Goal: Task Accomplishment & Management: Use online tool/utility

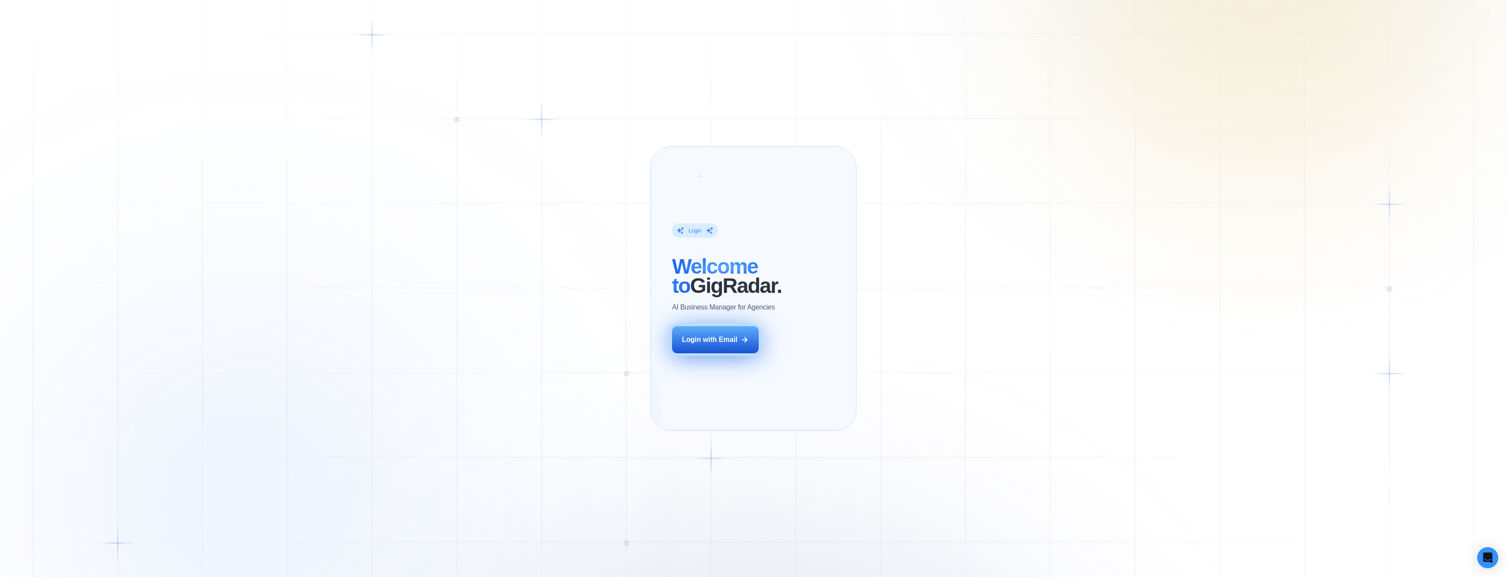
click at [728, 345] on div "Login with Email" at bounding box center [710, 340] width 56 height 10
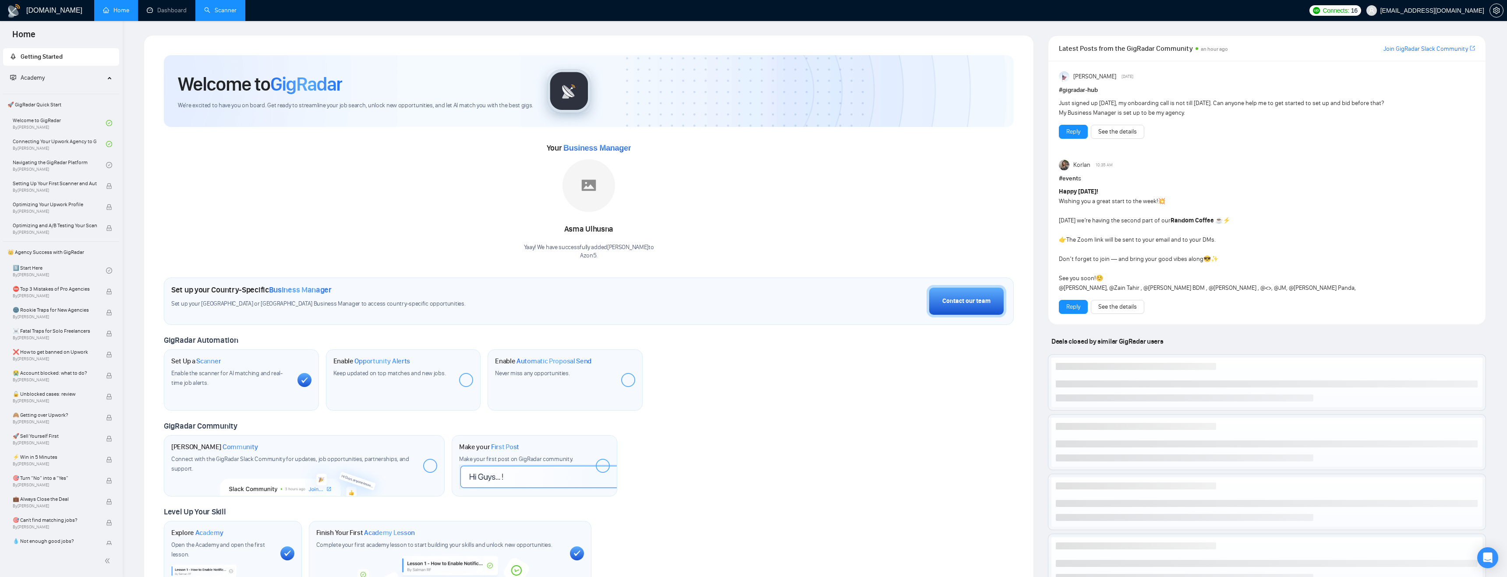
click at [225, 7] on link "Scanner" at bounding box center [220, 10] width 32 height 7
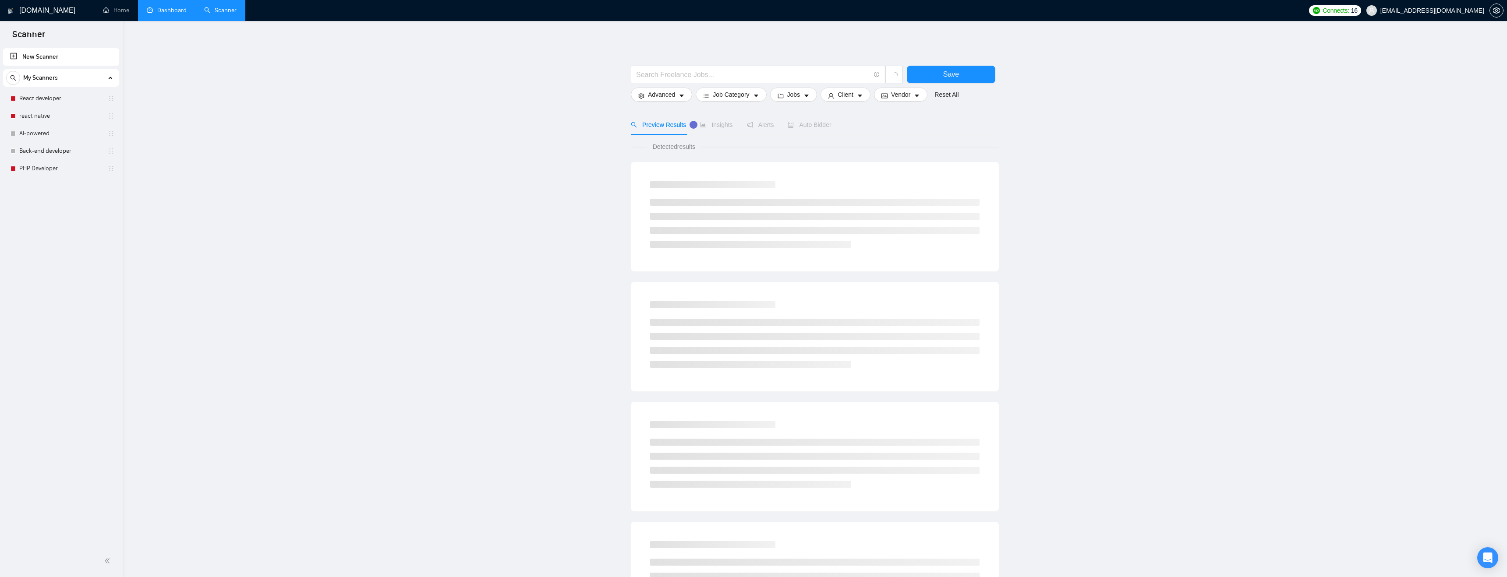
click at [165, 7] on link "Dashboard" at bounding box center [167, 10] width 40 height 7
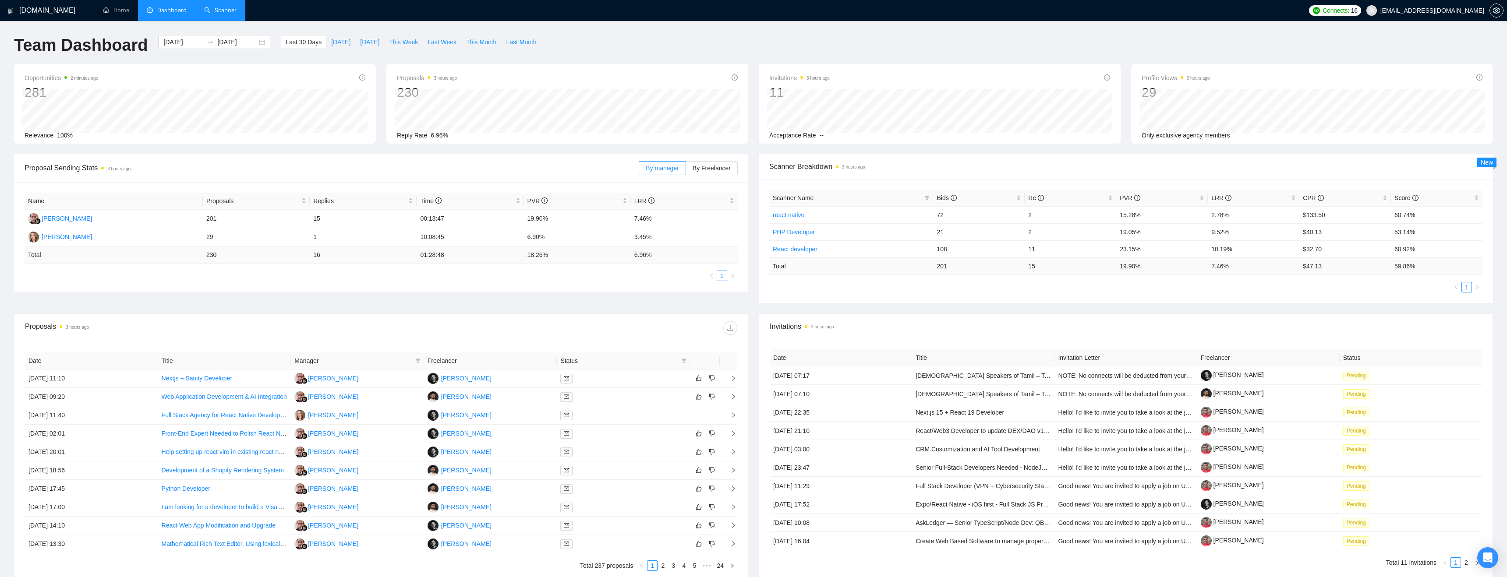
click at [222, 12] on link "Scanner" at bounding box center [220, 10] width 32 height 7
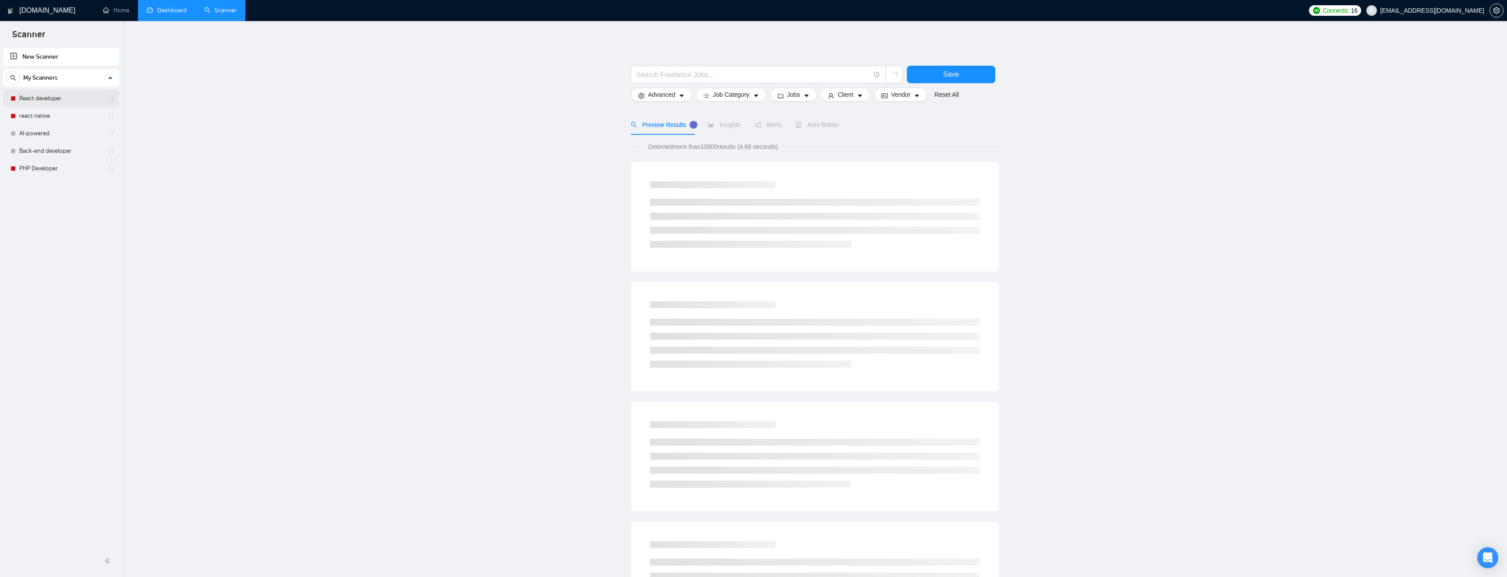
click at [49, 103] on link "React developer" at bounding box center [60, 99] width 83 height 18
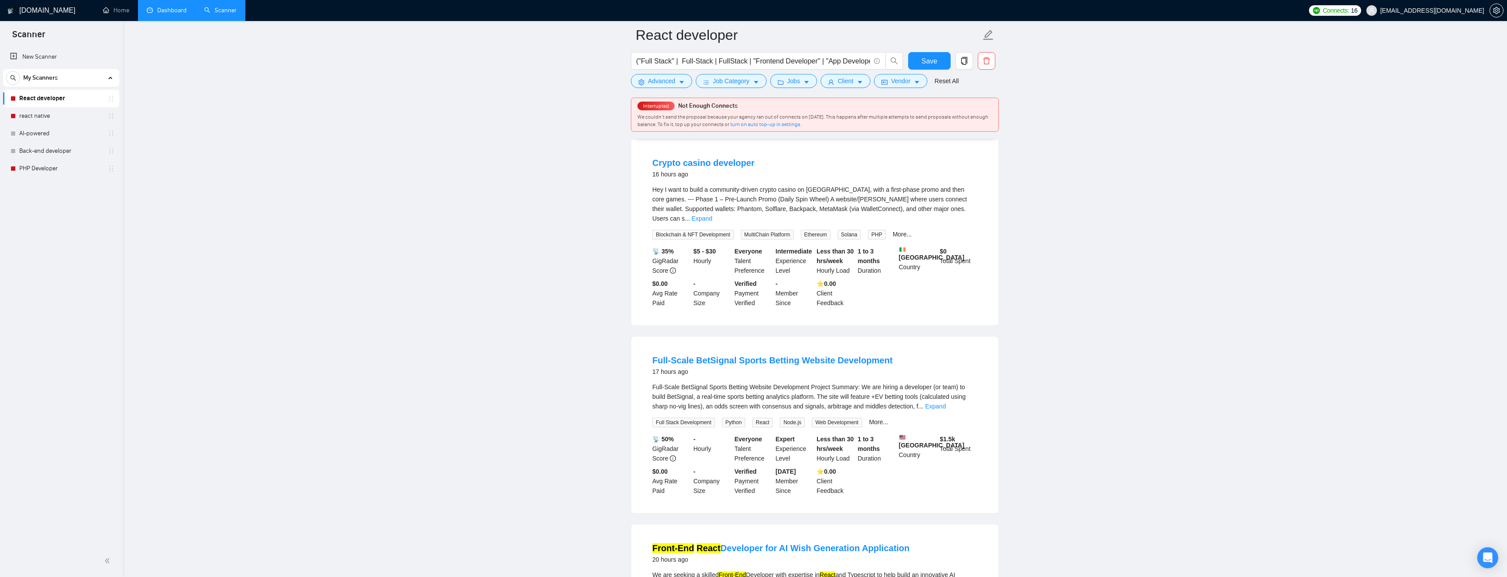
scroll to position [460, 0]
